Goal: Subscribe to service/newsletter

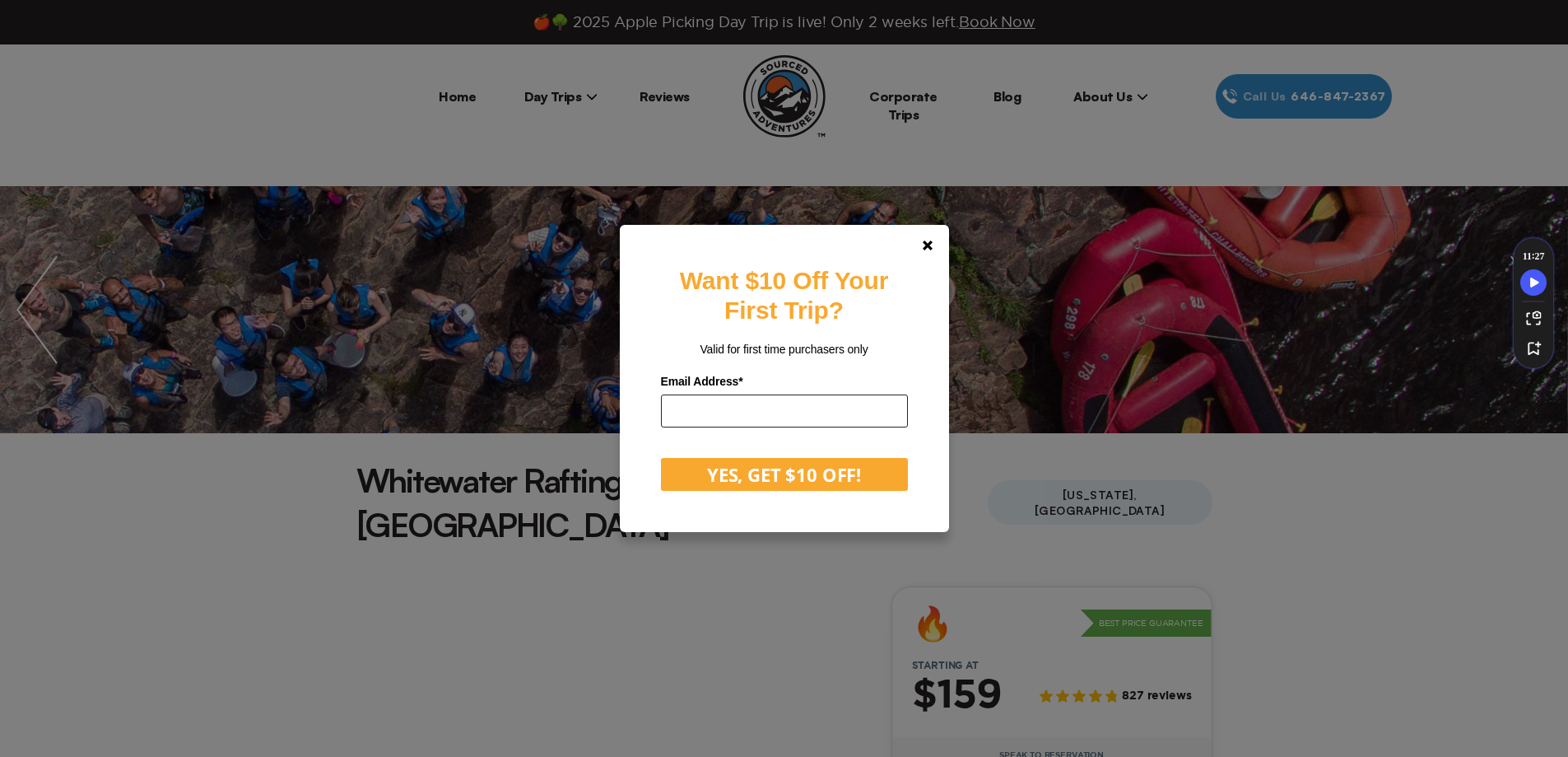
click at [819, 408] on input "email" at bounding box center [784, 411] width 247 height 33
type input "*"
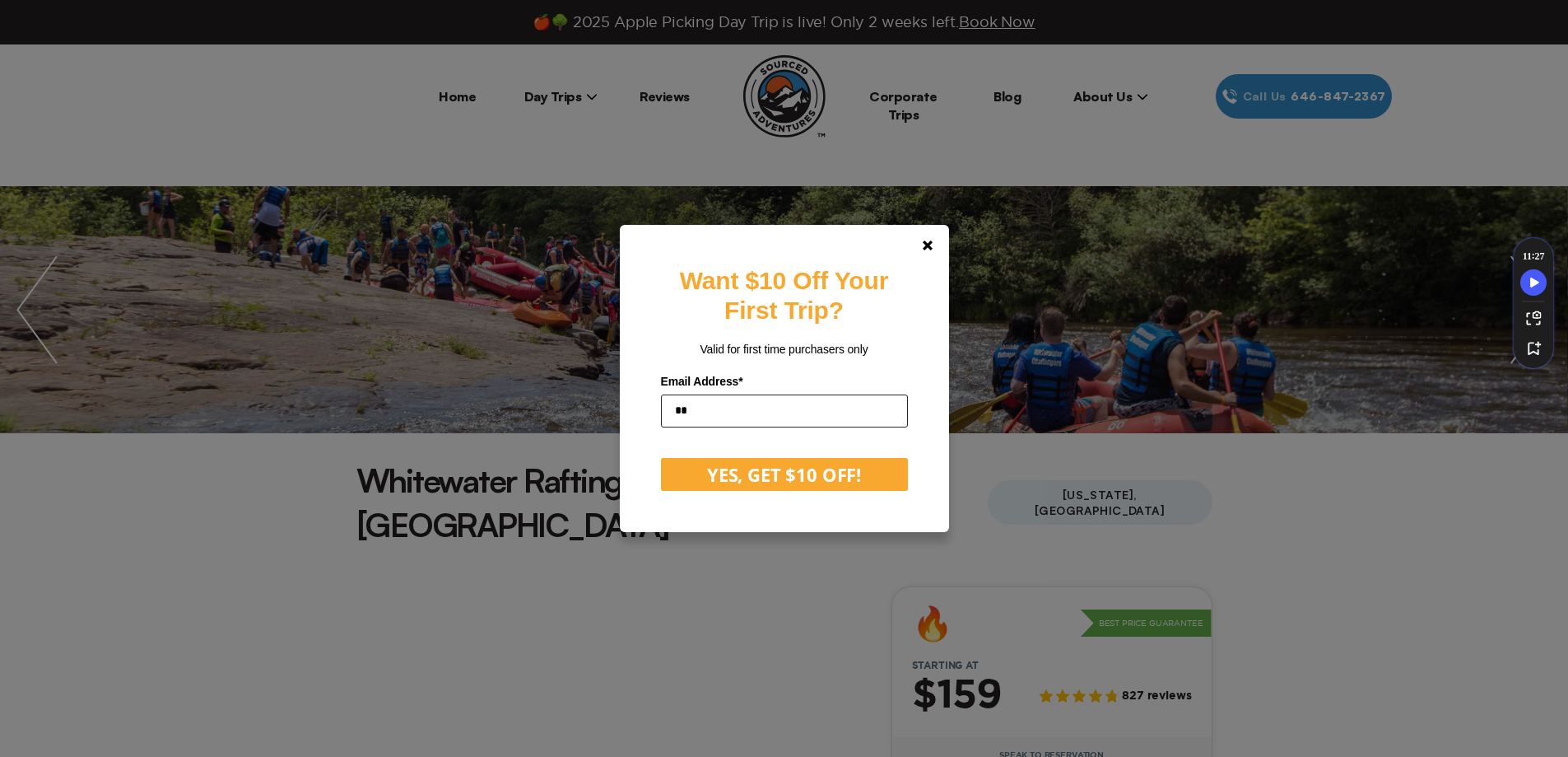
type input "*"
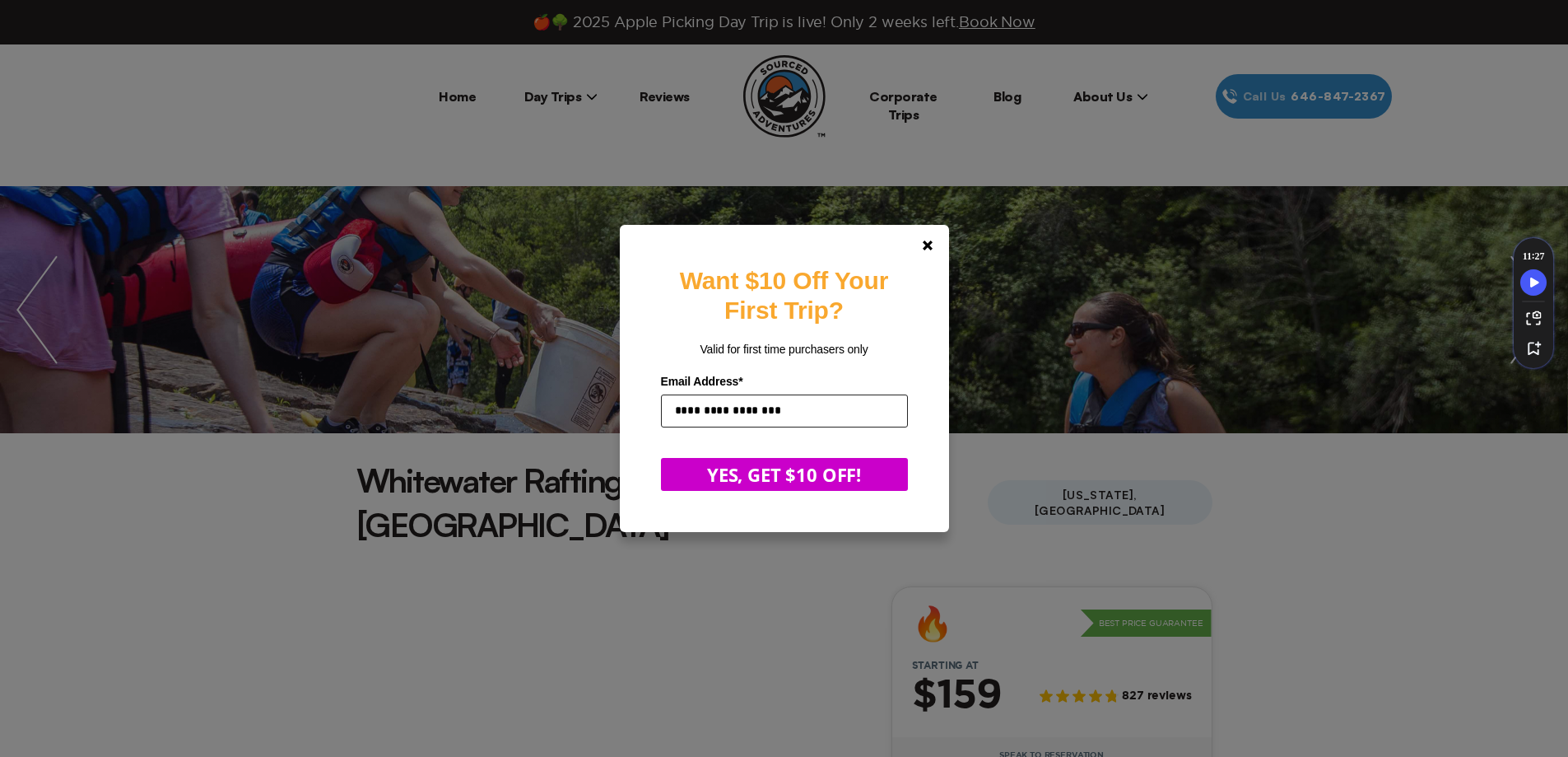
type input "**********"
click at [772, 472] on button "YES, GET $10 OFF!" at bounding box center [784, 474] width 247 height 33
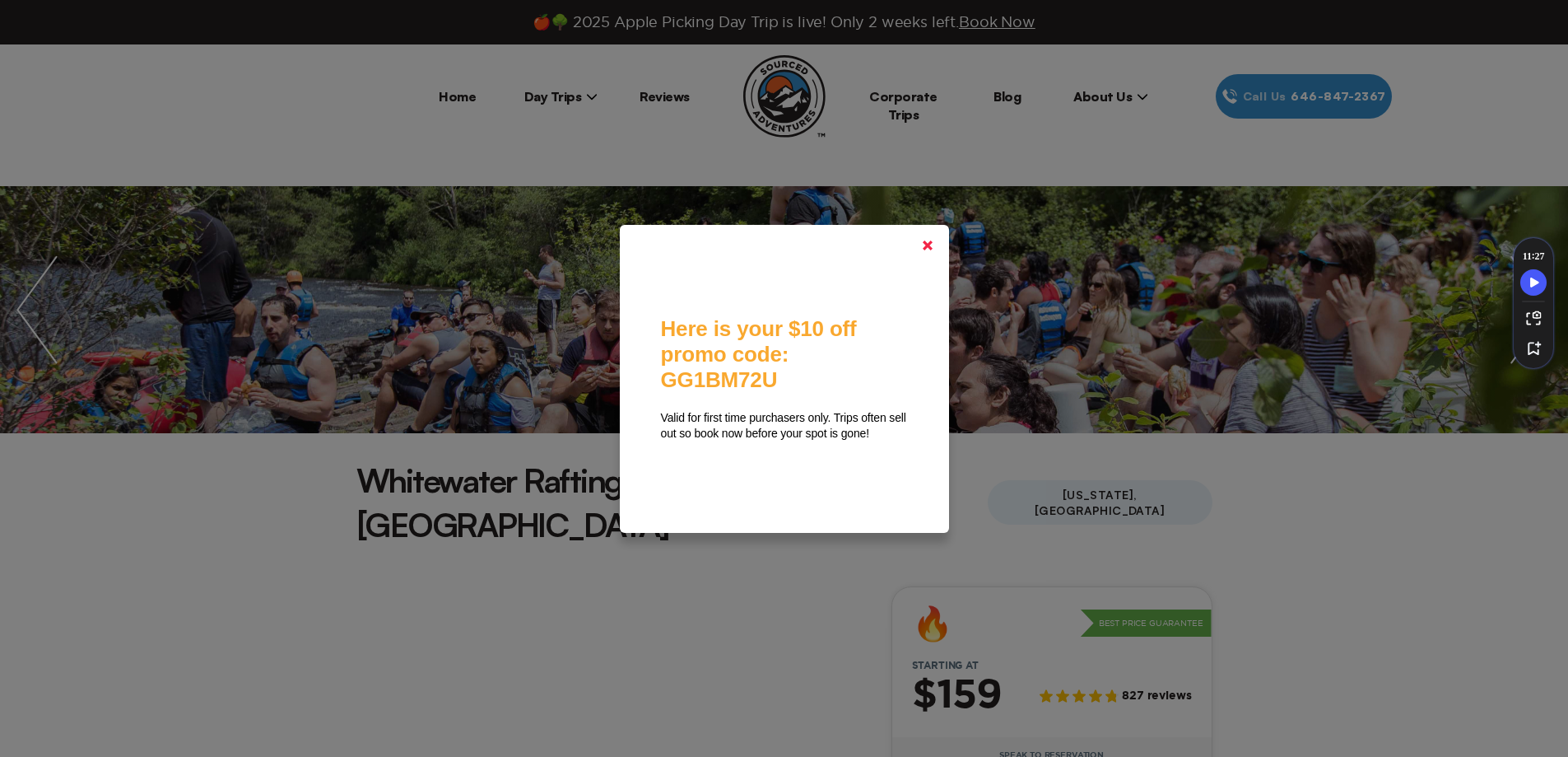
click at [939, 243] on link at bounding box center [927, 245] width 40 height 40
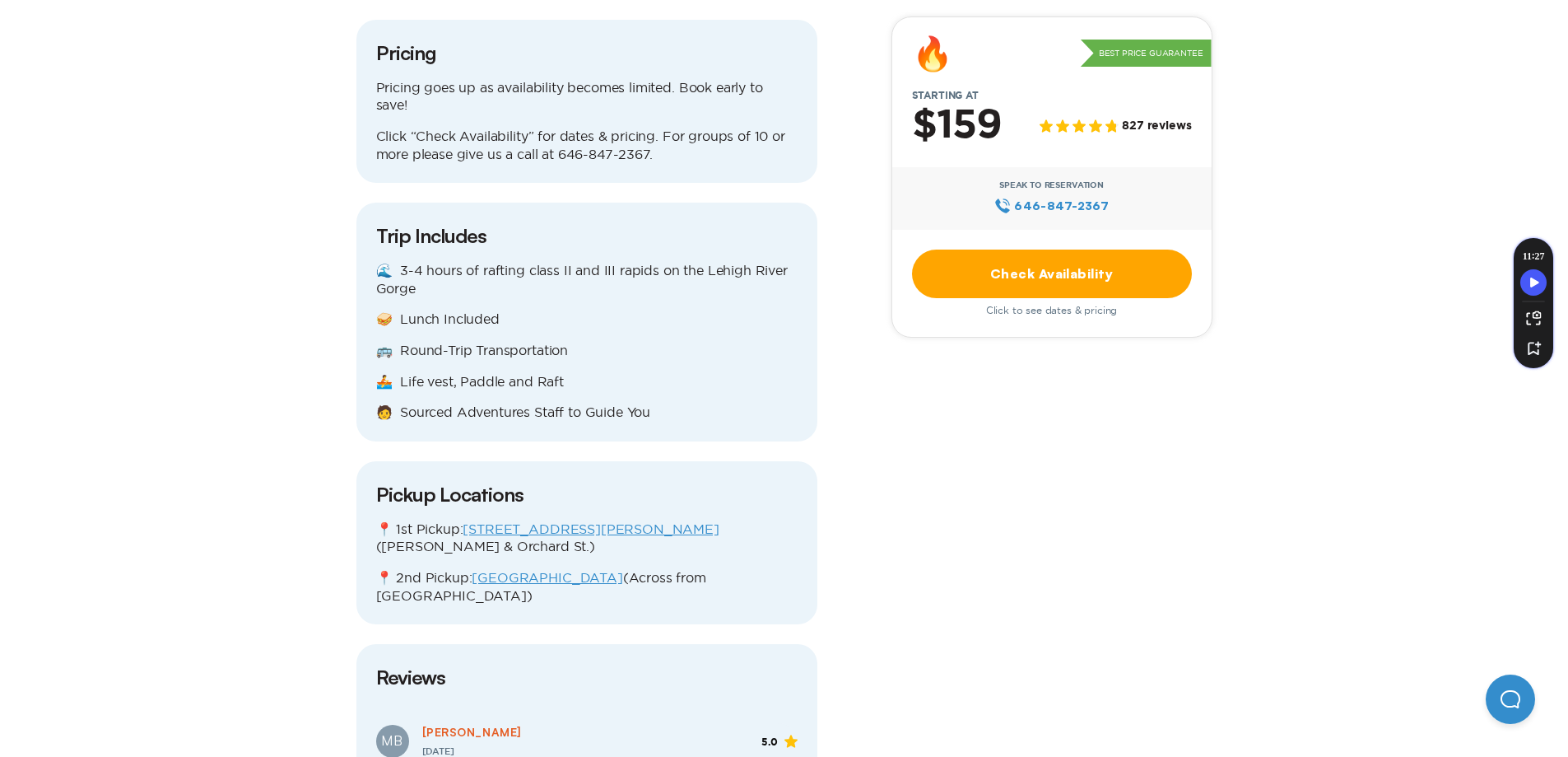
scroll to position [1905, 0]
drag, startPoint x: 457, startPoint y: 441, endPoint x: 662, endPoint y: 443, distance: 205.0
click at [662, 521] on p "📍 1st Pickup: [STREET_ADDRESS][PERSON_NAME] ([PERSON_NAME] & Orchard St.)" at bounding box center [587, 539] width 421 height 35
copy p "📍 1st Pickup: [STREET_ADDRESS][PERSON_NAME]"
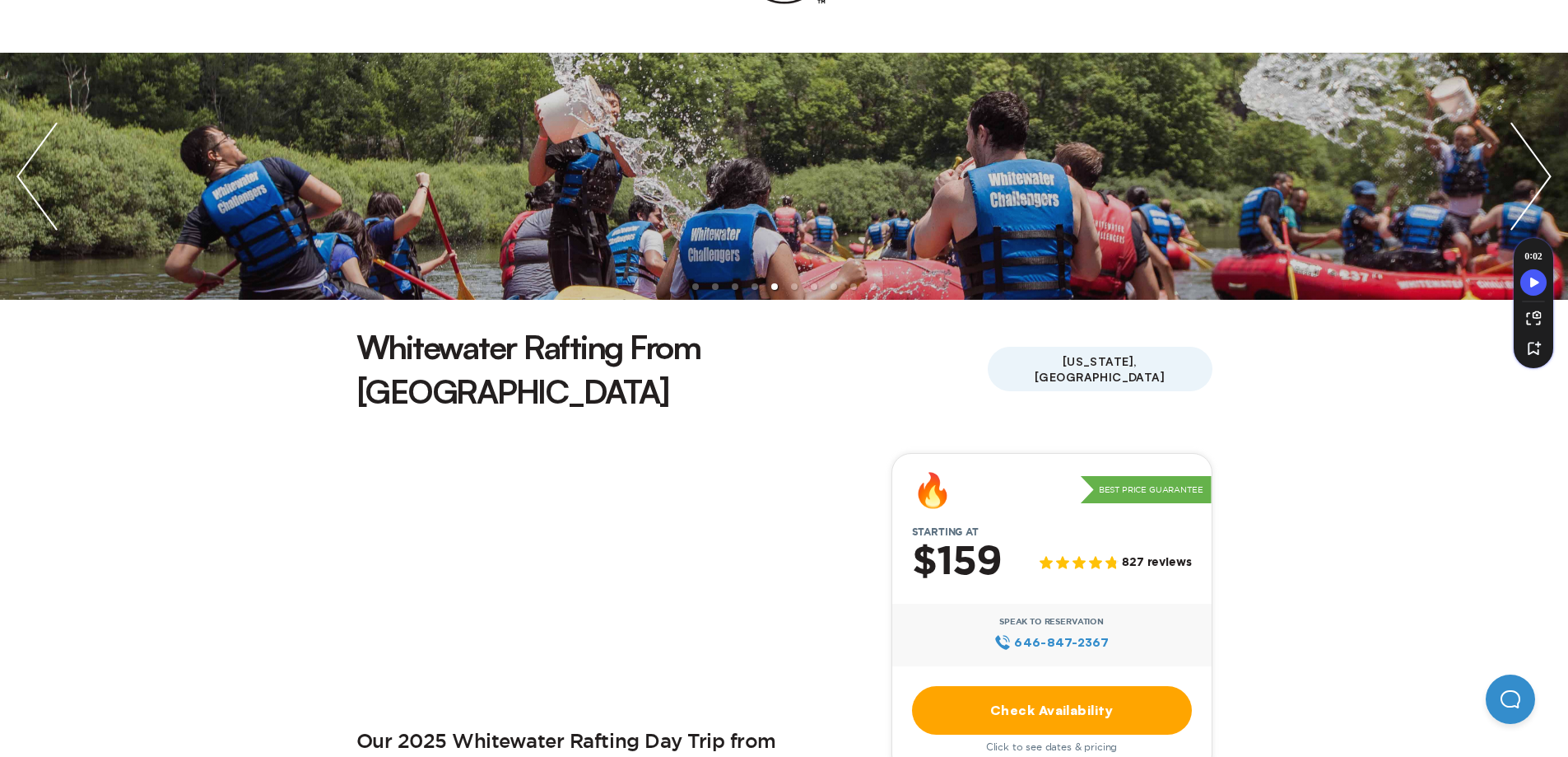
scroll to position [135, 0]
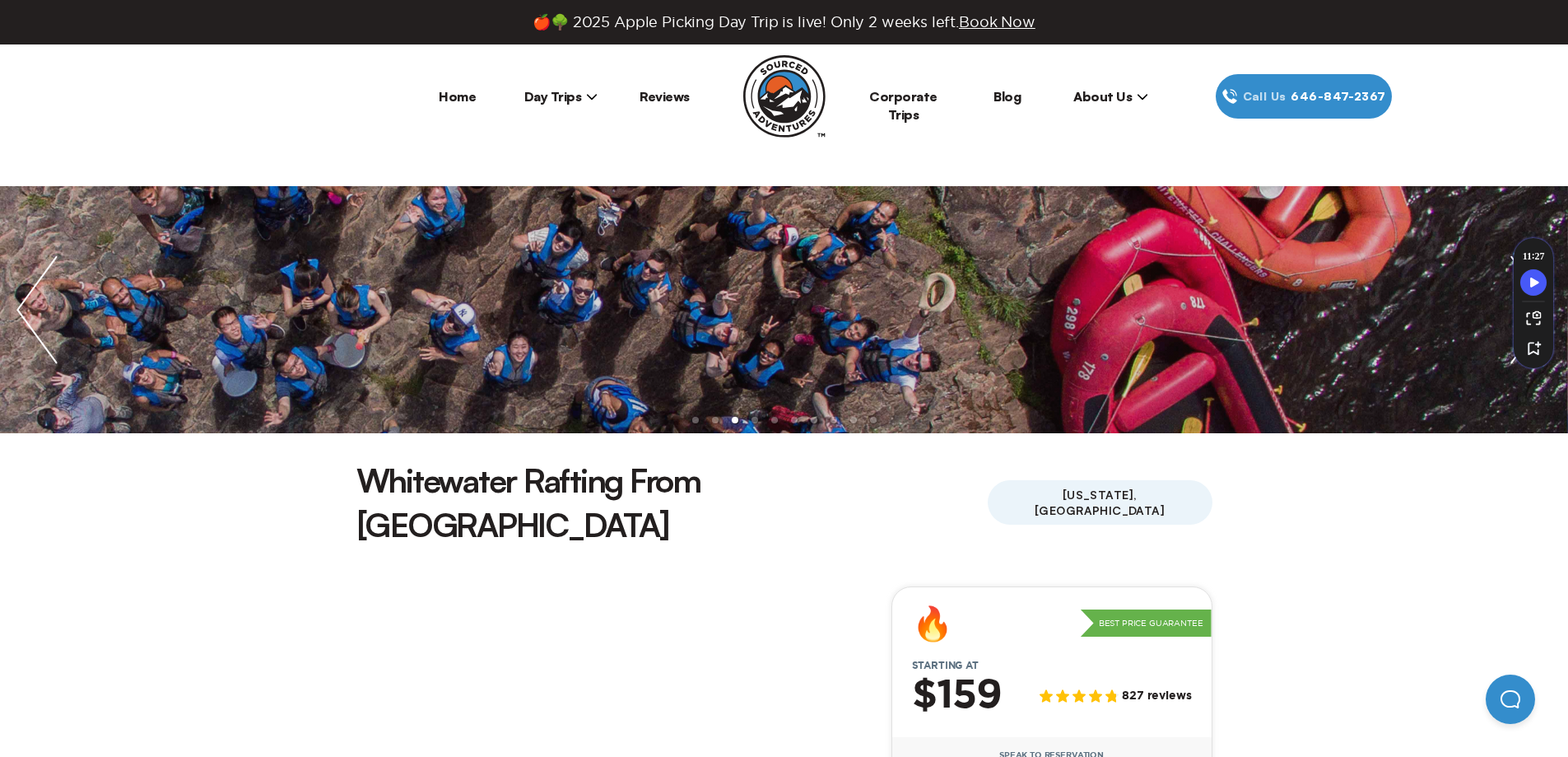
click at [587, 100] on icon at bounding box center [591, 96] width 12 height 12
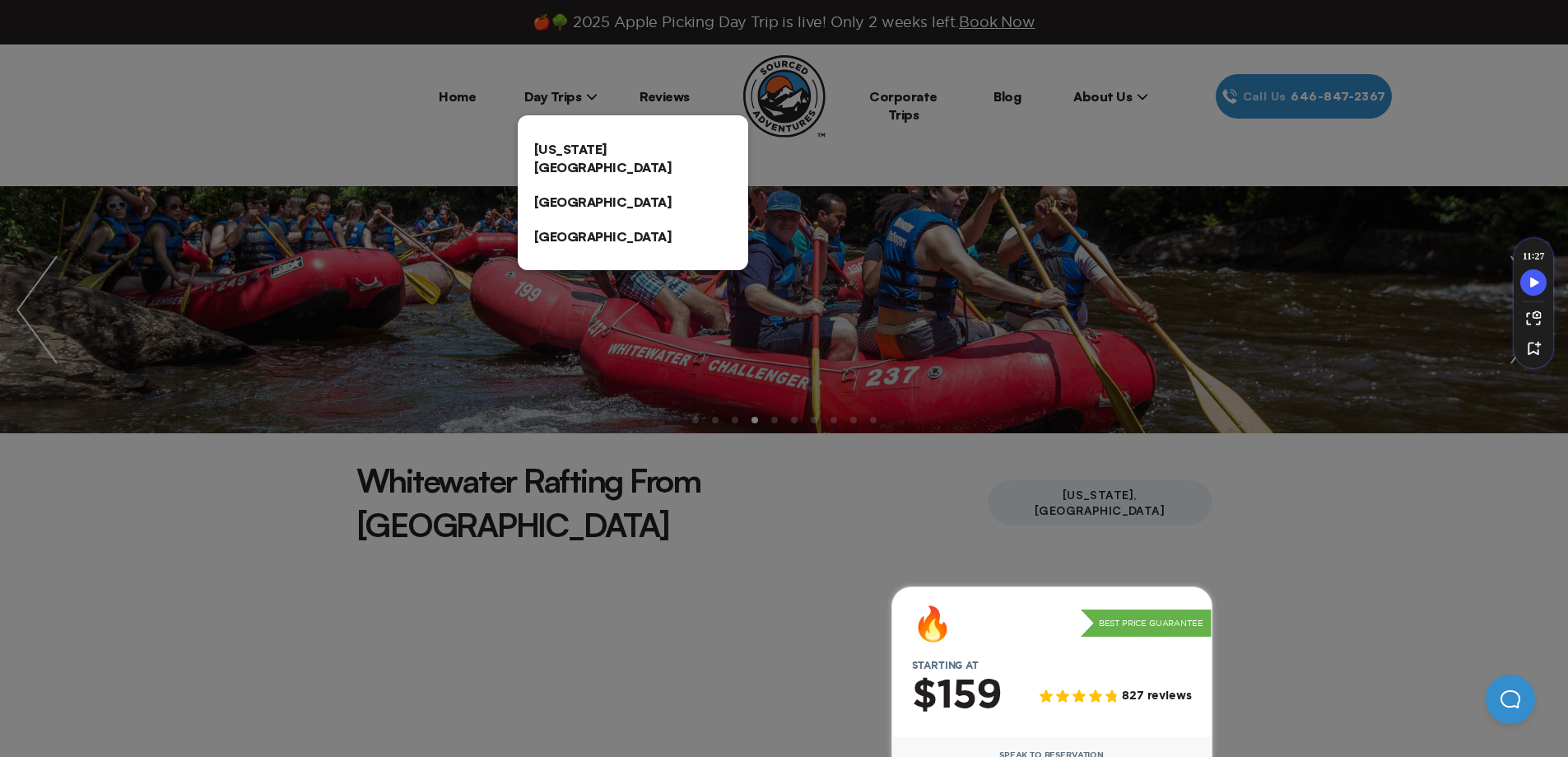
click at [587, 100] on div at bounding box center [784, 378] width 1568 height 757
